Goal: Entertainment & Leisure: Consume media (video, audio)

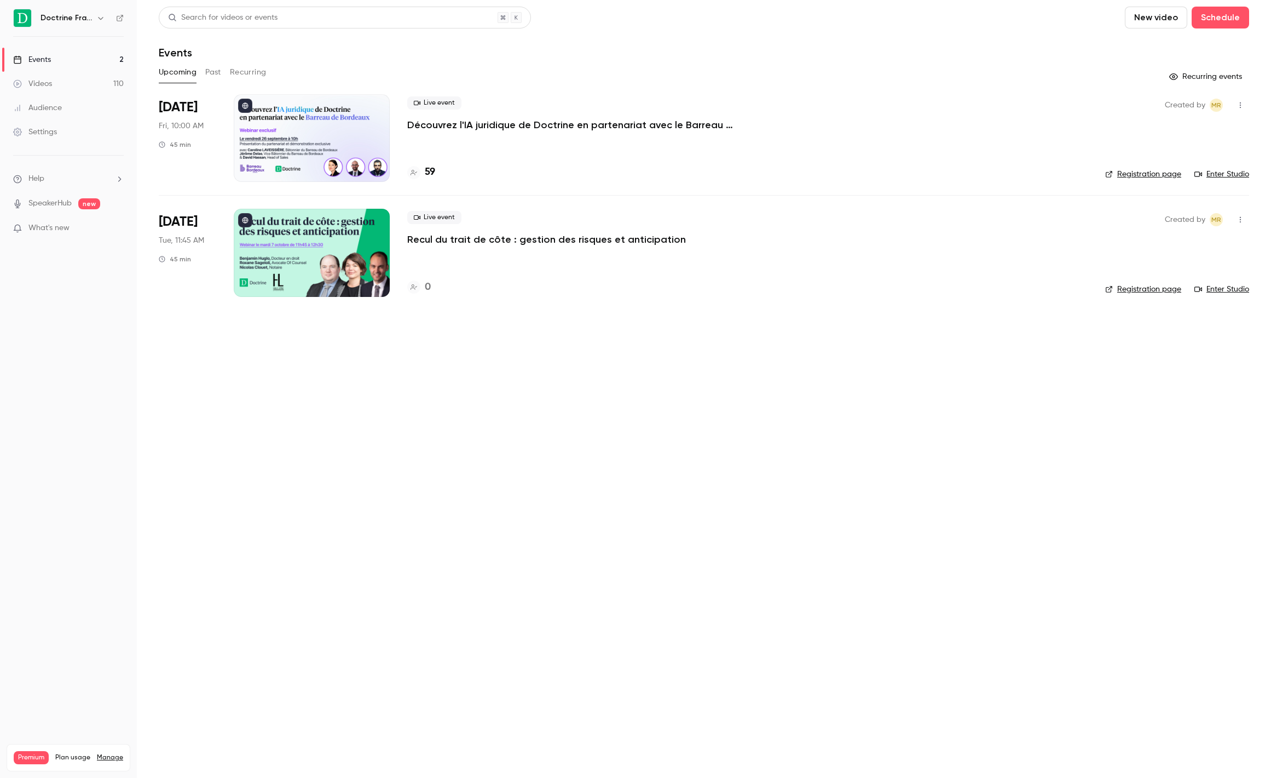
click at [217, 68] on button "Past" at bounding box center [213, 73] width 16 height 18
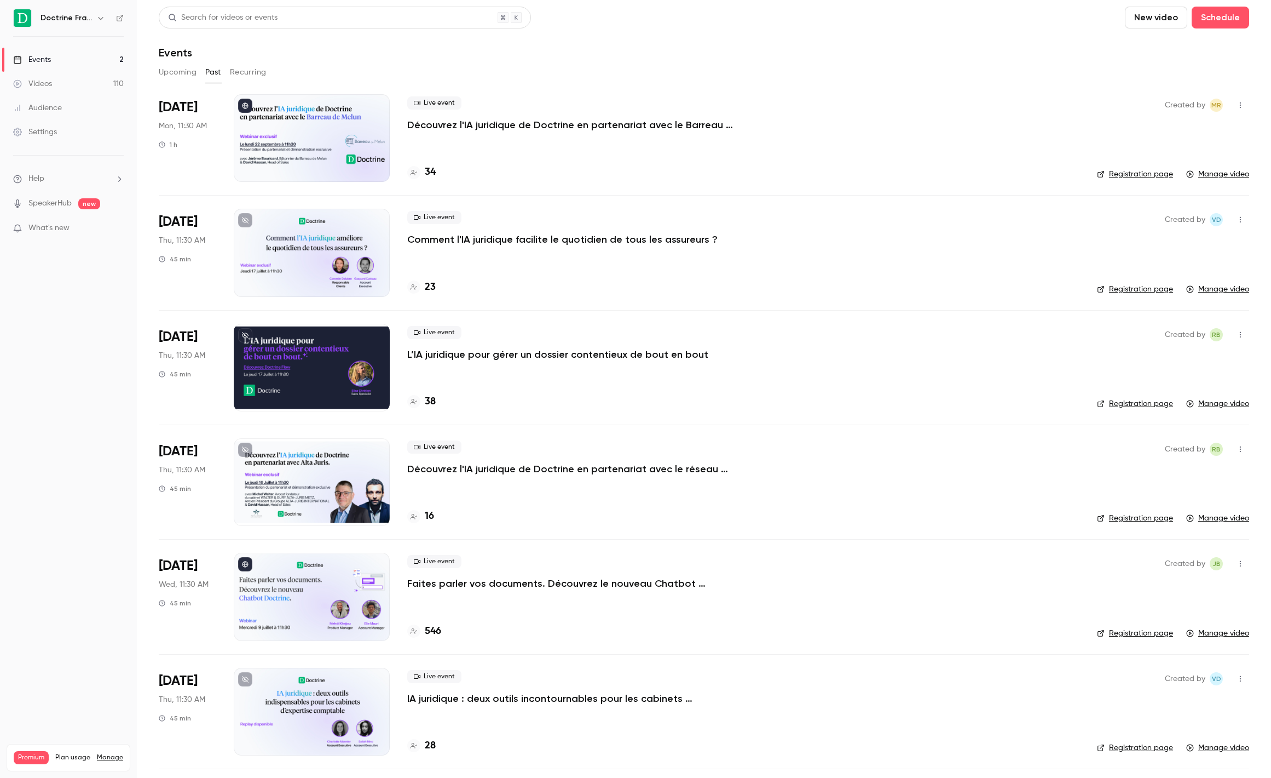
click at [285, 19] on div "Search for videos or events" at bounding box center [345, 18] width 372 height 22
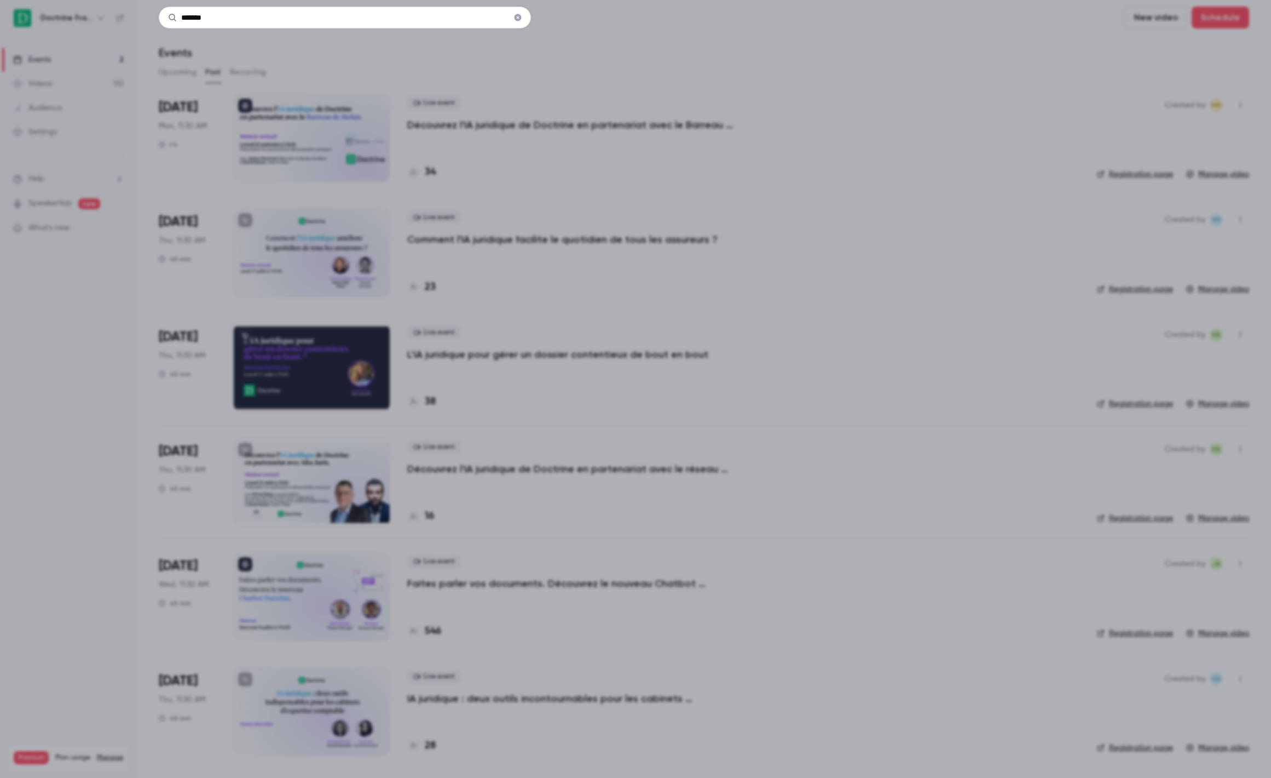
click at [338, 24] on input "*******" at bounding box center [345, 18] width 372 height 22
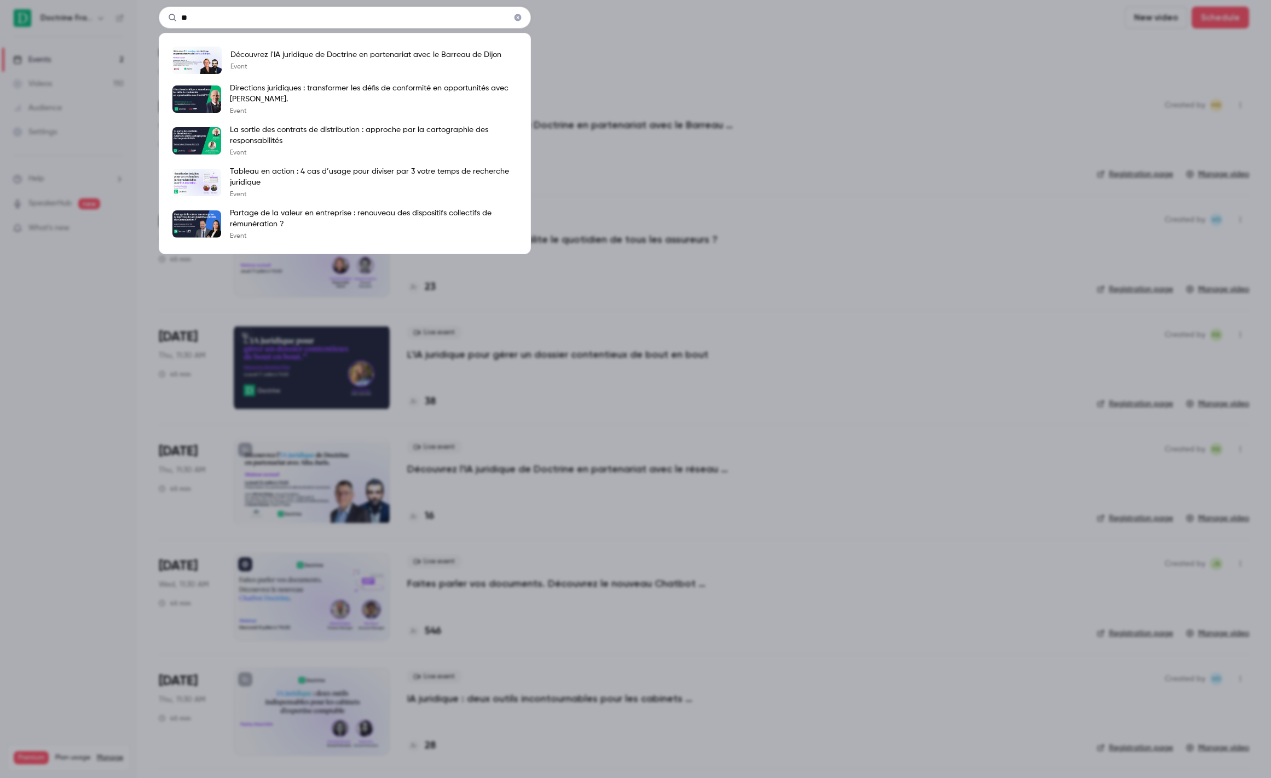
type input "*"
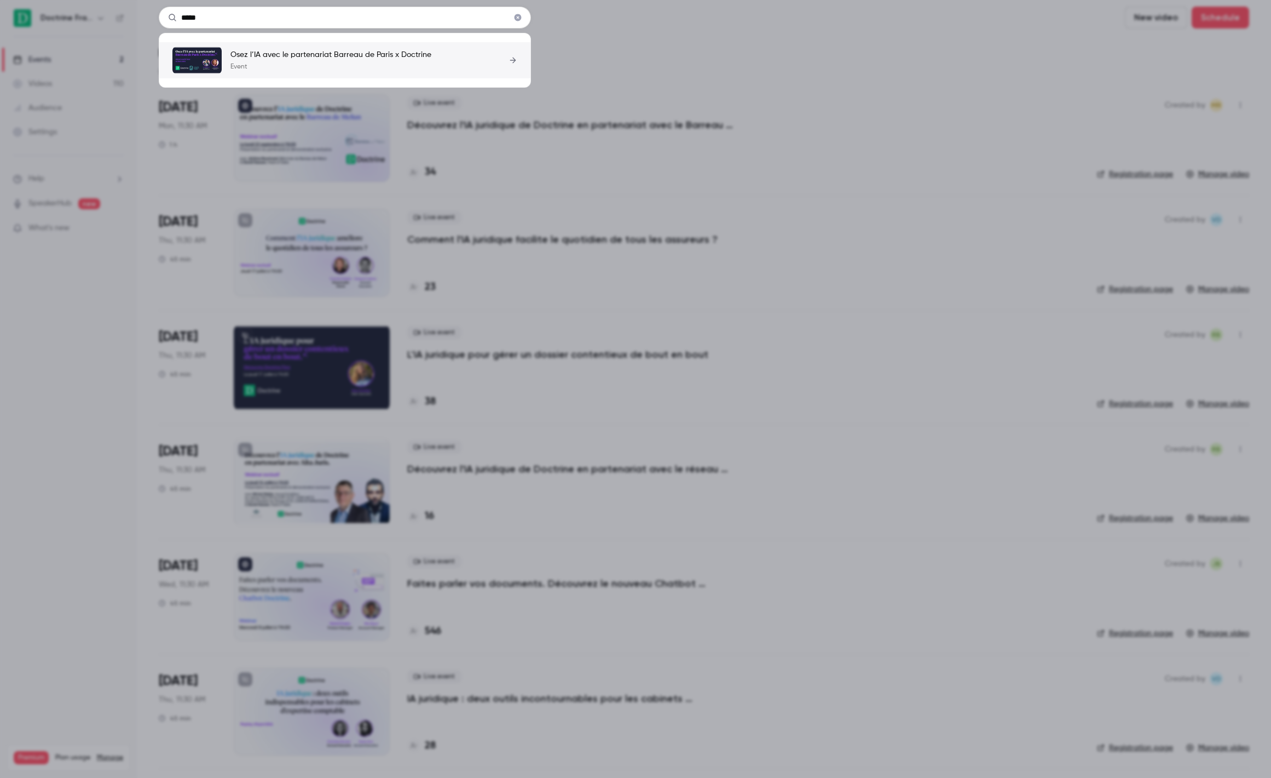
type input "*****"
click at [415, 66] on p "Event" at bounding box center [331, 66] width 201 height 9
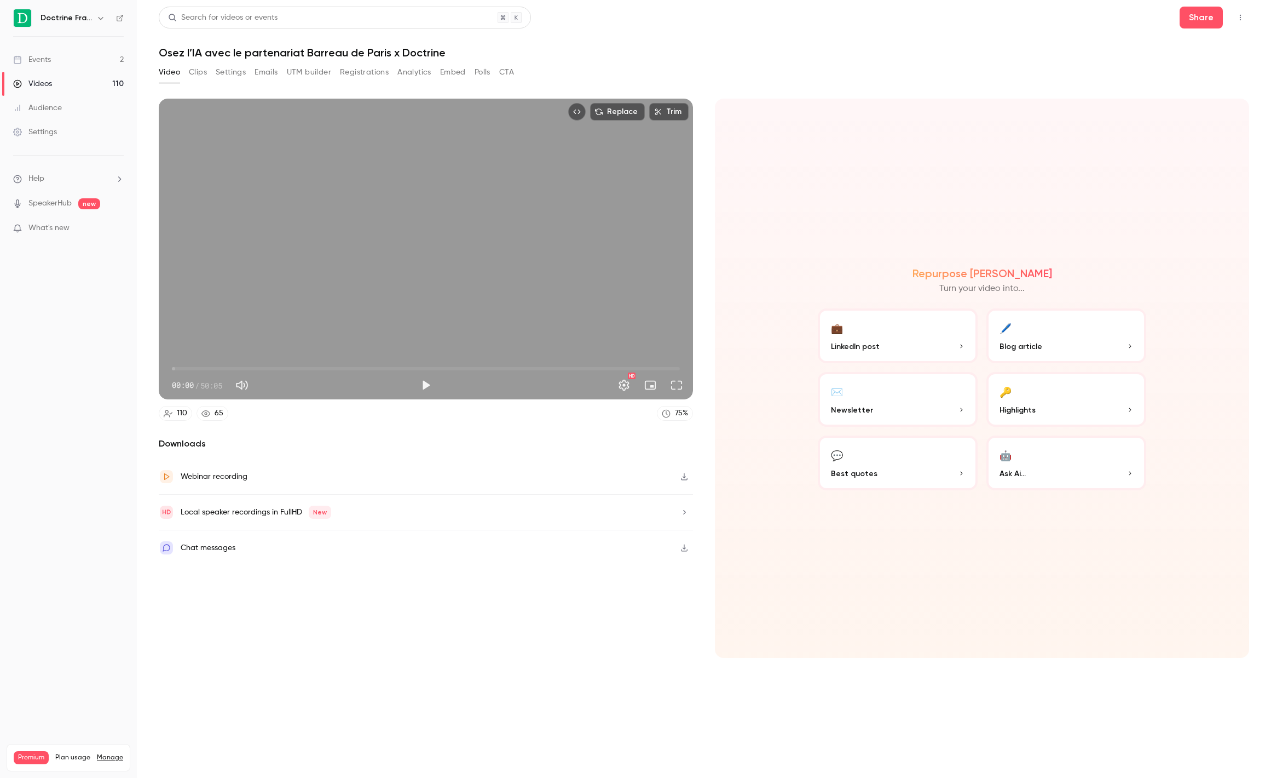
click at [349, 73] on button "Registrations" at bounding box center [364, 73] width 49 height 18
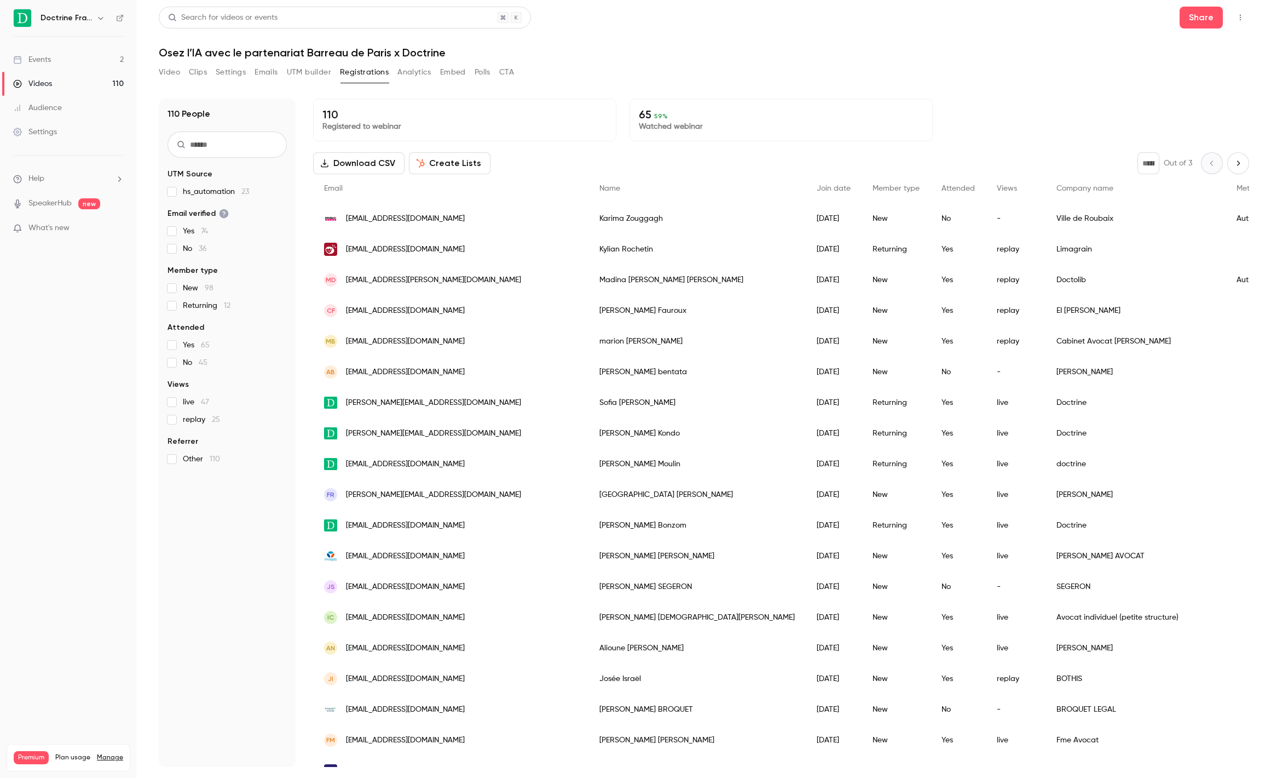
click at [452, 71] on button "Embed" at bounding box center [453, 73] width 26 height 18
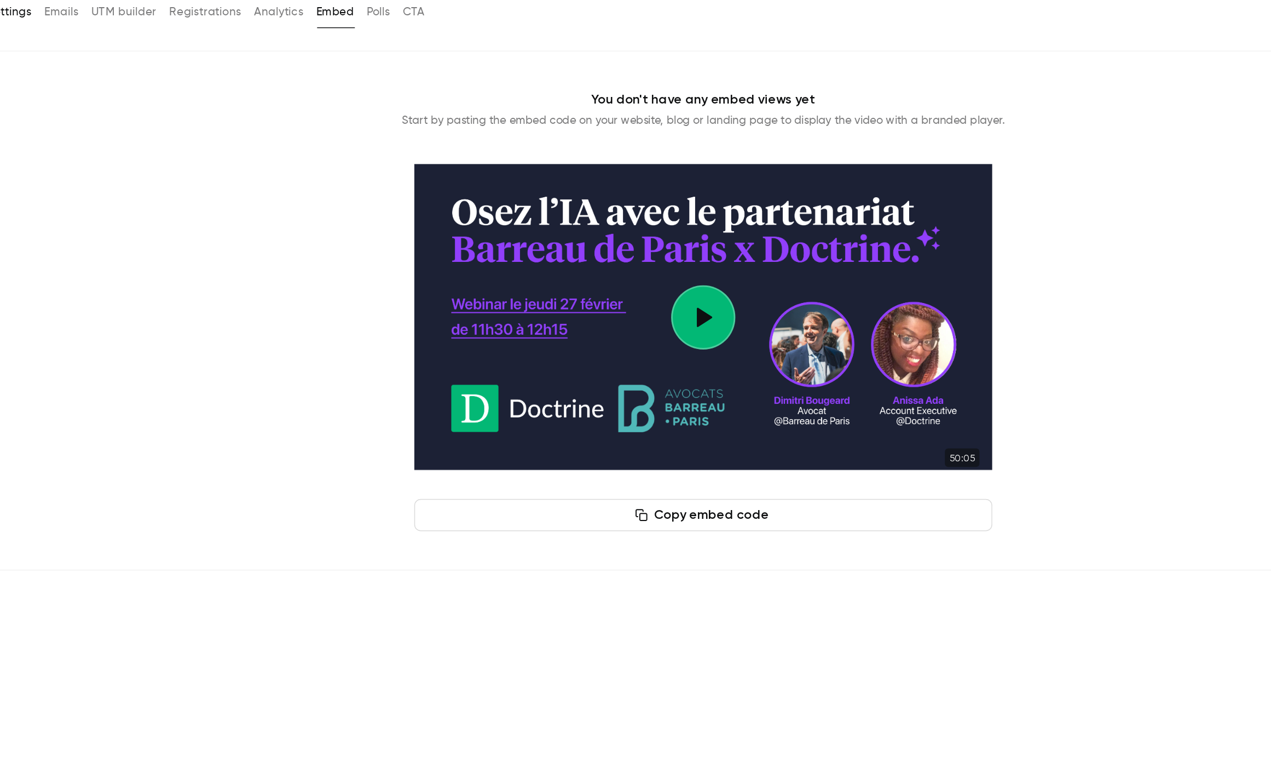
click at [729, 288] on section "50:05" at bounding box center [704, 280] width 394 height 222
click at [702, 280] on button "Play video" at bounding box center [704, 280] width 44 height 44
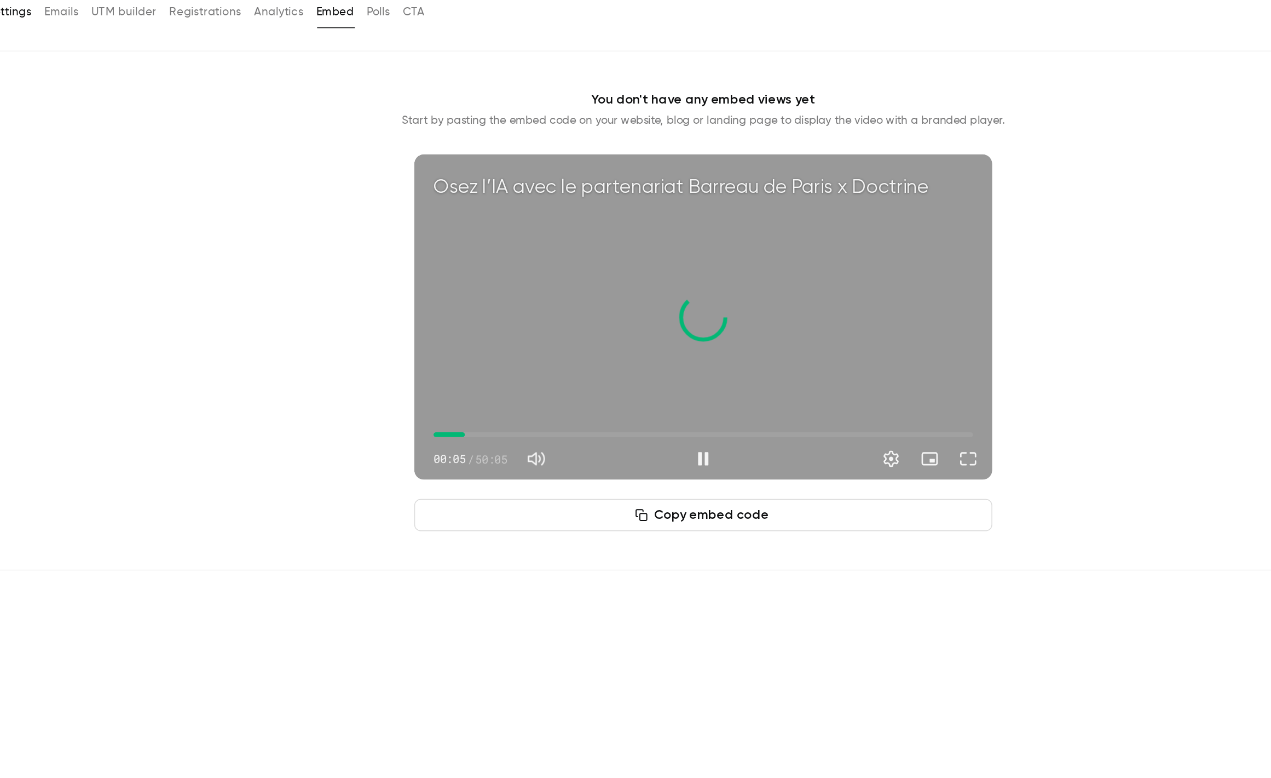
click at [542, 361] on span "02:54" at bounding box center [704, 361] width 368 height 18
click at [629, 358] on span "14:45" at bounding box center [704, 361] width 368 height 18
click at [645, 357] on span "16:59" at bounding box center [704, 361] width 368 height 18
click at [715, 357] on span "16:59" at bounding box center [704, 361] width 368 height 18
click at [815, 358] on span "40:10" at bounding box center [704, 361] width 368 height 18
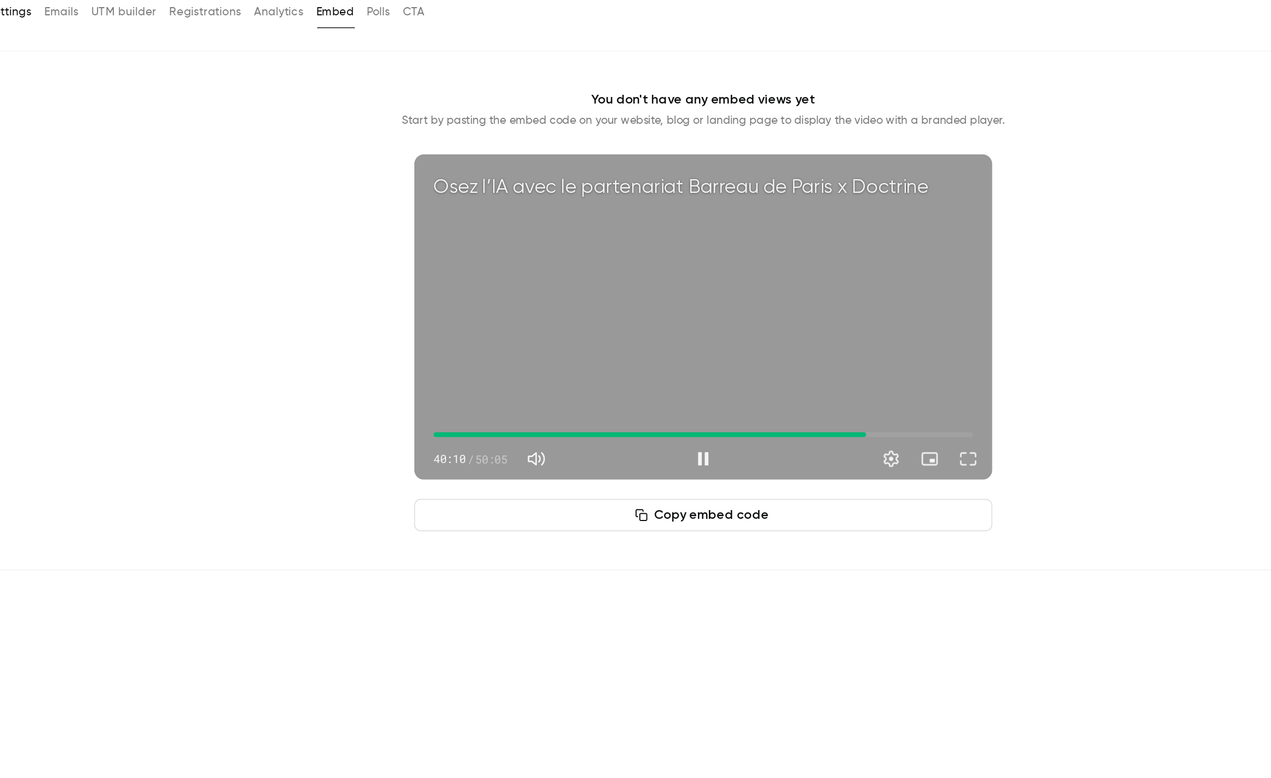
click at [838, 360] on span "40:10" at bounding box center [704, 361] width 368 height 18
click at [689, 358] on span "23:01" at bounding box center [704, 361] width 368 height 18
click at [700, 358] on span "24:00" at bounding box center [704, 361] width 368 height 18
click at [724, 358] on span "27:48" at bounding box center [704, 361] width 368 height 18
click at [720, 359] on span "27:12" at bounding box center [719, 360] width 3 height 3
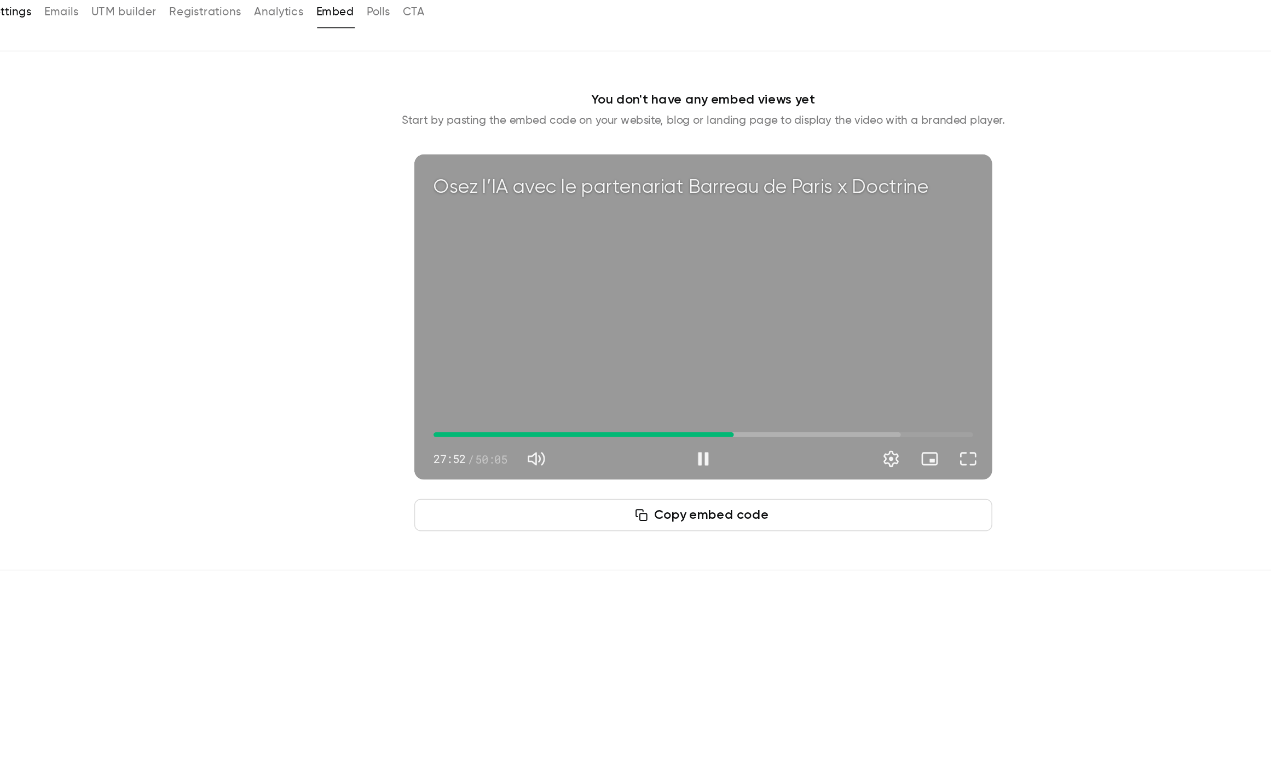
click at [720, 296] on div "Osez l’IA avec le partenariat Barreau de Paris x Doctrine 27:52 27:52 / 50:05" at bounding box center [704, 280] width 394 height 222
type input "******"
